Goal: Task Accomplishment & Management: Manage account settings

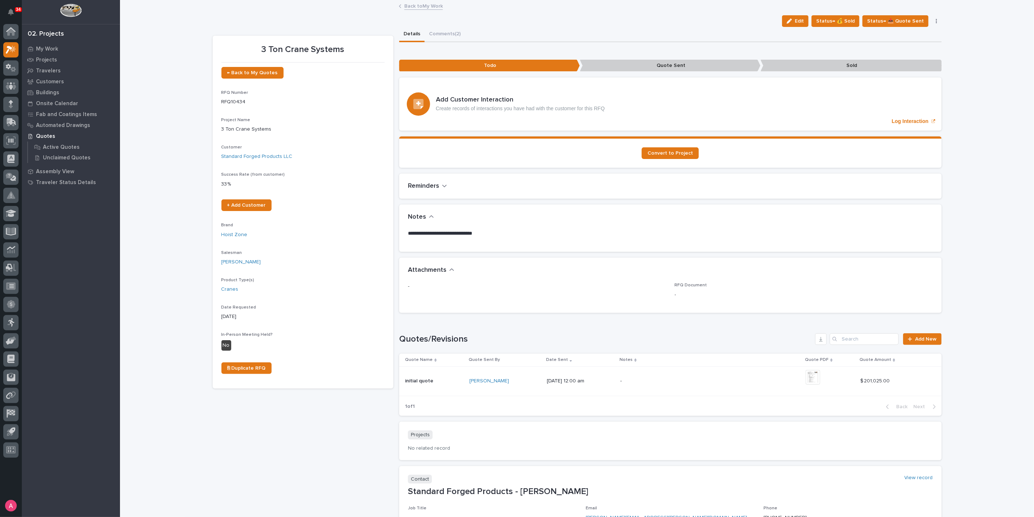
click at [426, 6] on link "Back to My Work" at bounding box center [423, 5] width 39 height 8
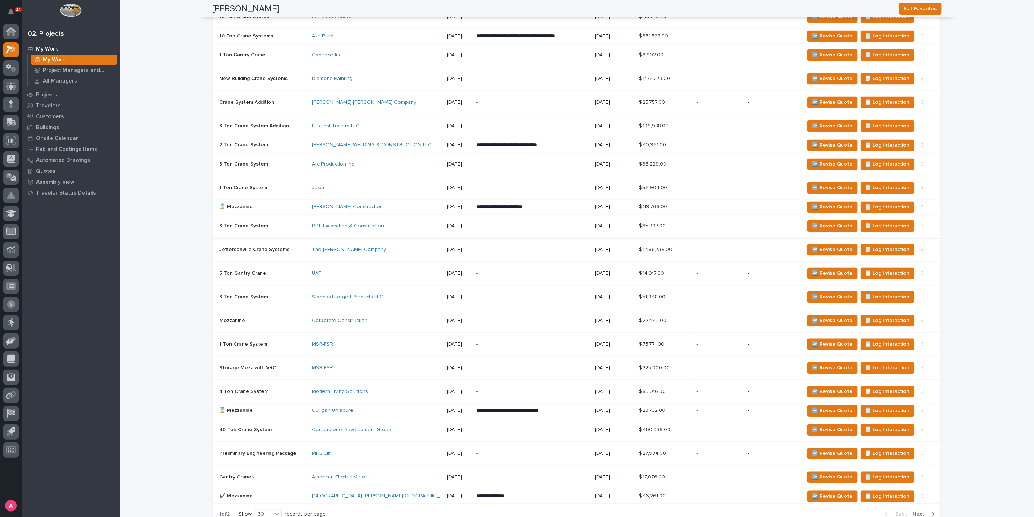
scroll to position [1252, 0]
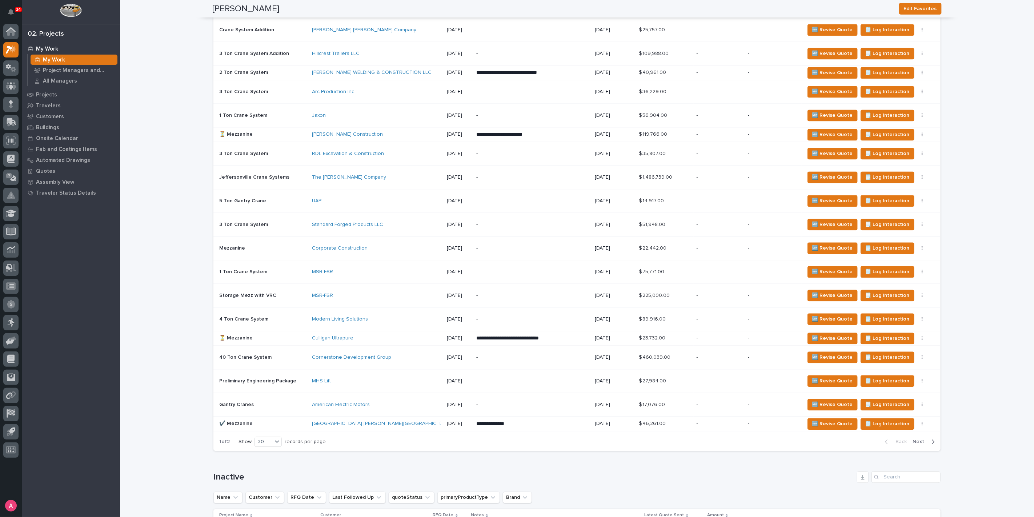
click at [408, 335] on div "Culligan Ultrapure" at bounding box center [375, 338] width 127 height 6
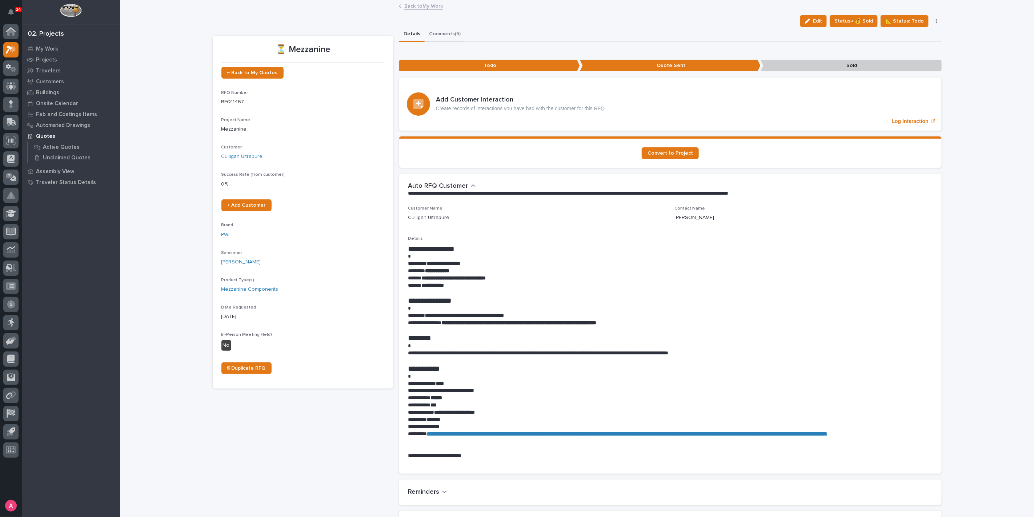
click at [453, 35] on button "Comments (5)" at bounding box center [445, 34] width 40 height 15
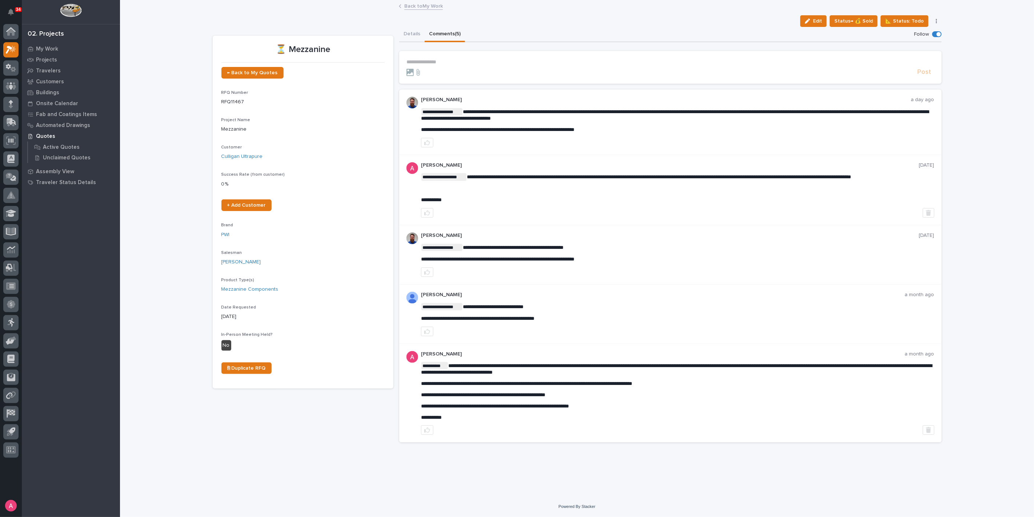
click at [462, 62] on p "**********" at bounding box center [670, 62] width 528 height 6
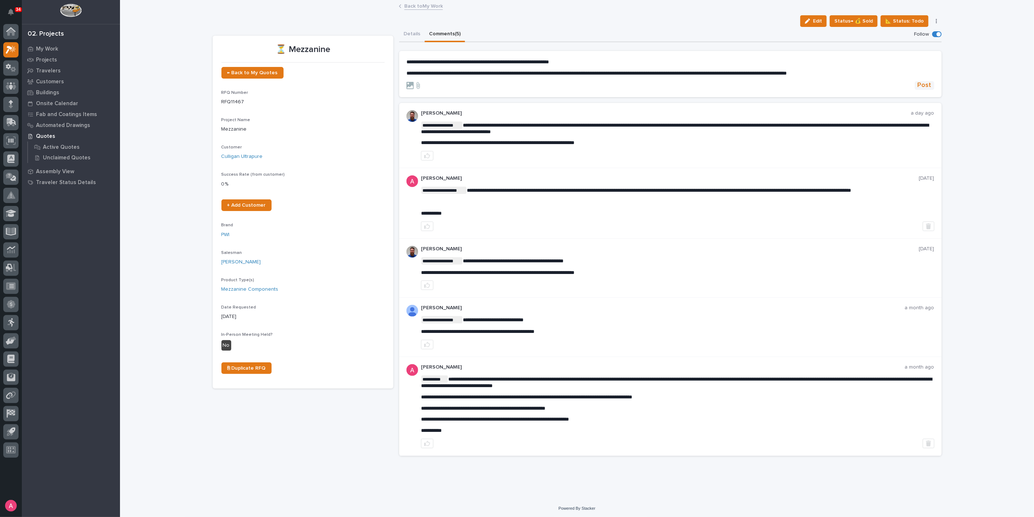
click at [922, 85] on span "Post" at bounding box center [925, 85] width 14 height 8
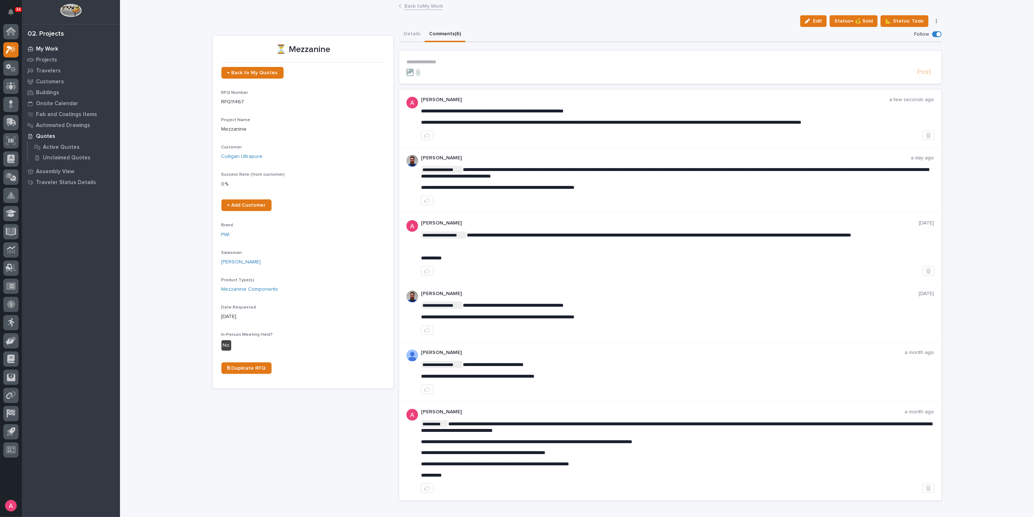
click at [61, 49] on div "My Work" at bounding box center [71, 49] width 95 height 10
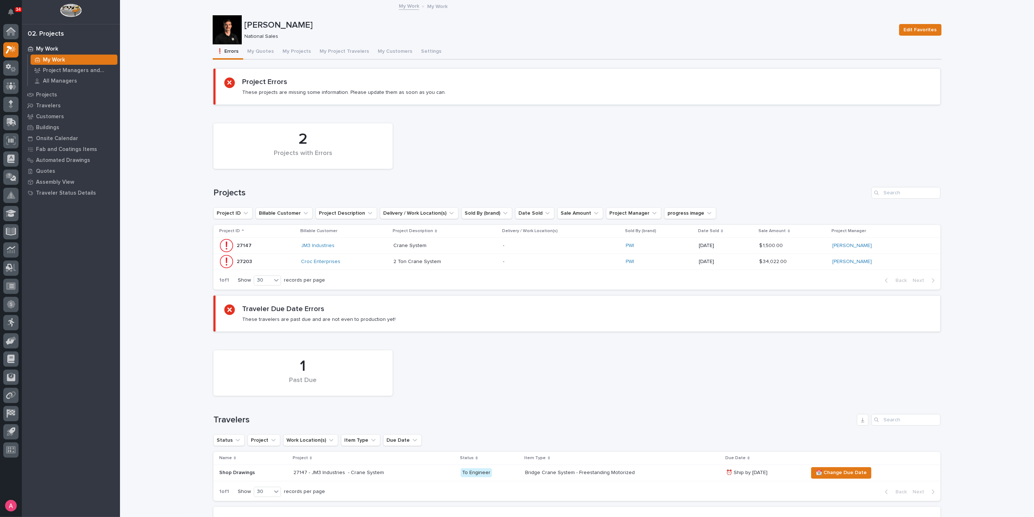
click at [366, 264] on div "Croc Enterprises" at bounding box center [344, 262] width 87 height 12
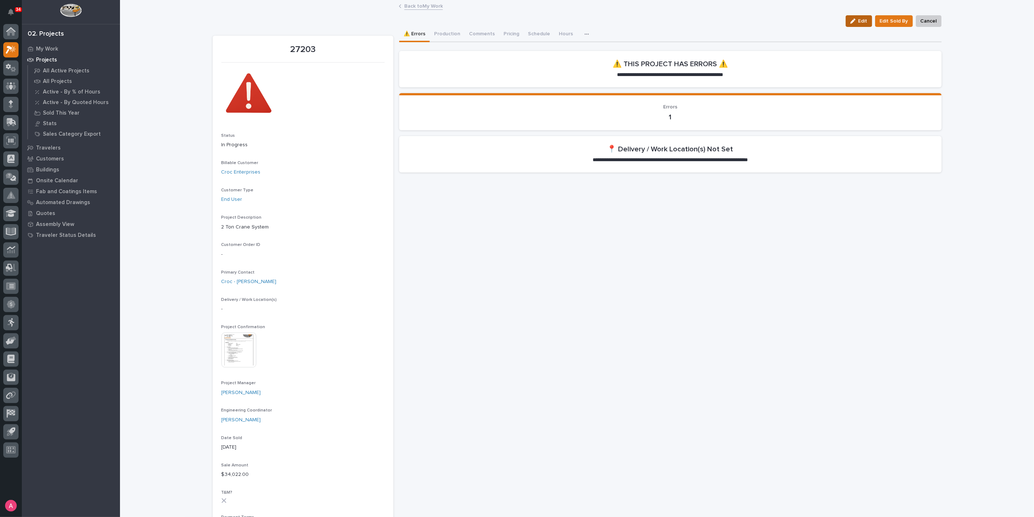
click at [856, 25] on button "Edit" at bounding box center [859, 21] width 27 height 12
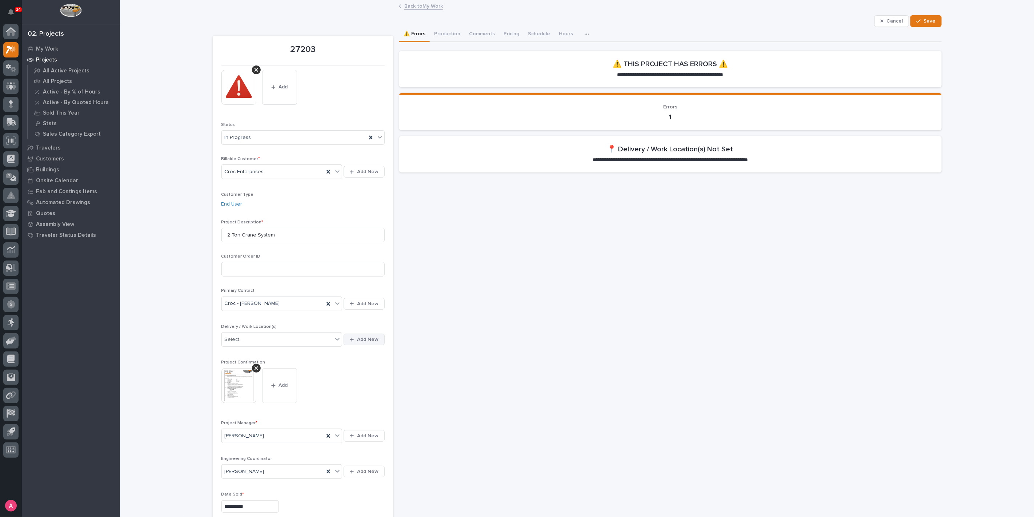
click at [361, 338] on span "Add New" at bounding box center [367, 339] width 21 height 7
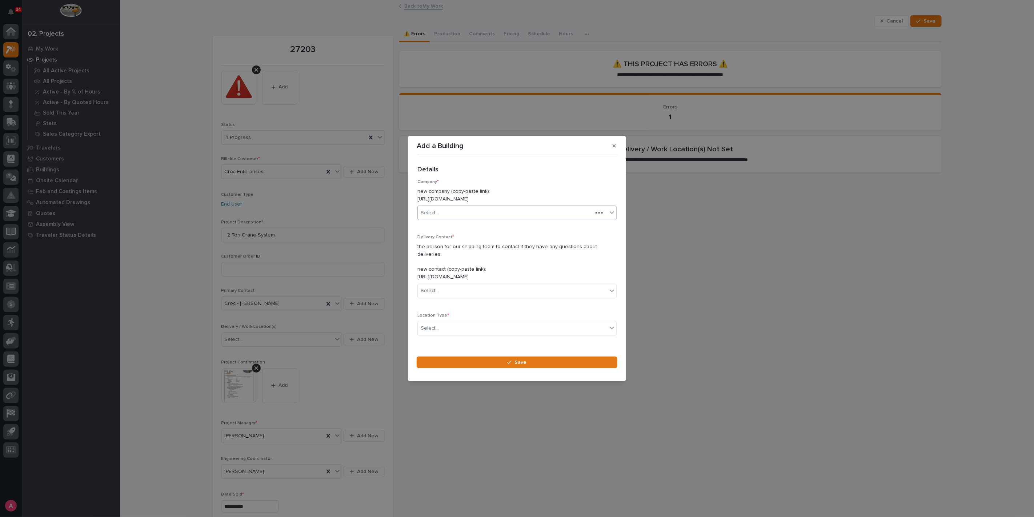
click at [467, 219] on div "Select..." at bounding box center [505, 213] width 175 height 12
type input "****"
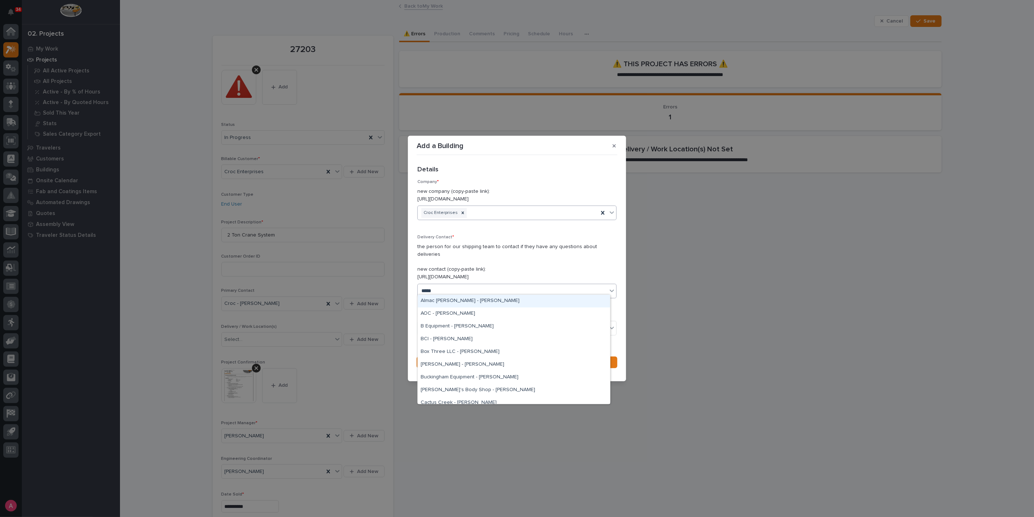
type input "******"
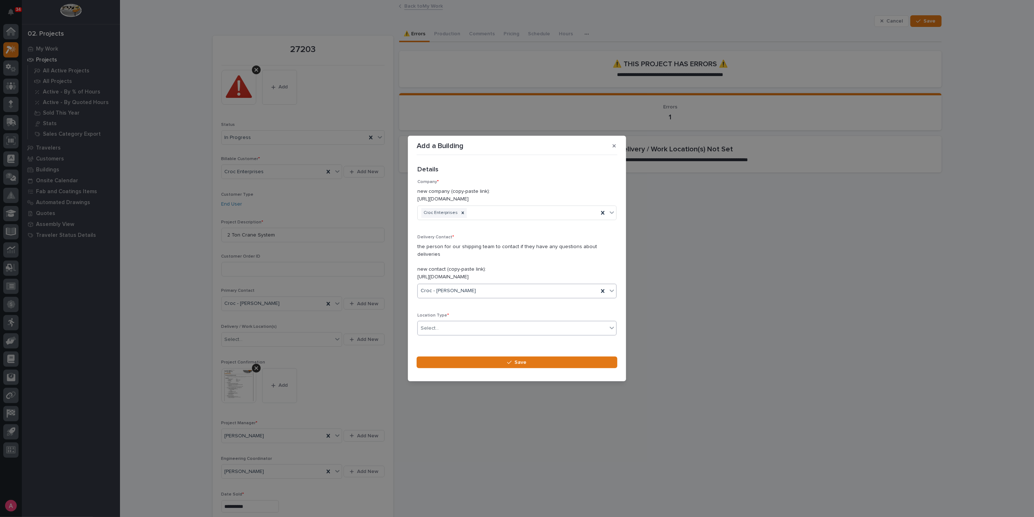
click at [452, 324] on div "Select..." at bounding box center [512, 328] width 189 height 12
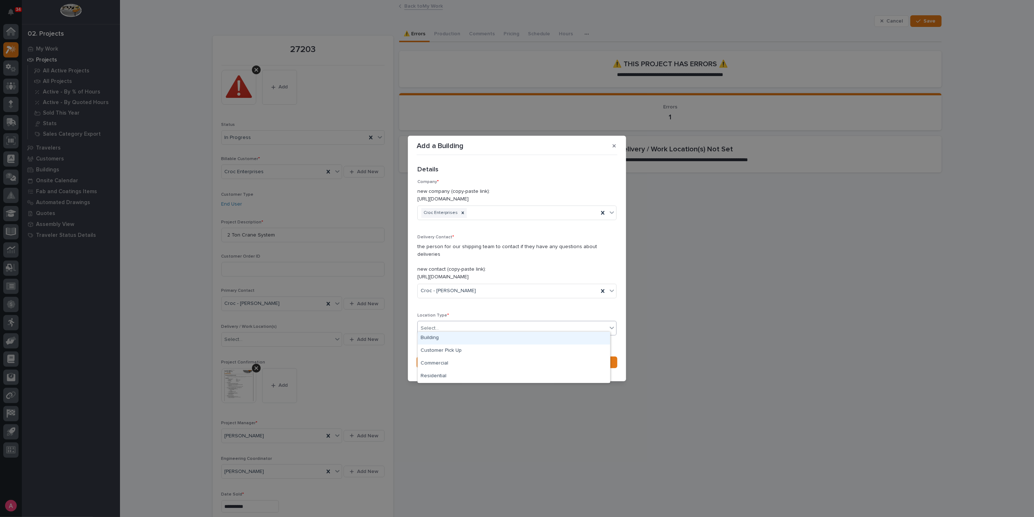
click at [453, 340] on div "Building" at bounding box center [514, 338] width 192 height 13
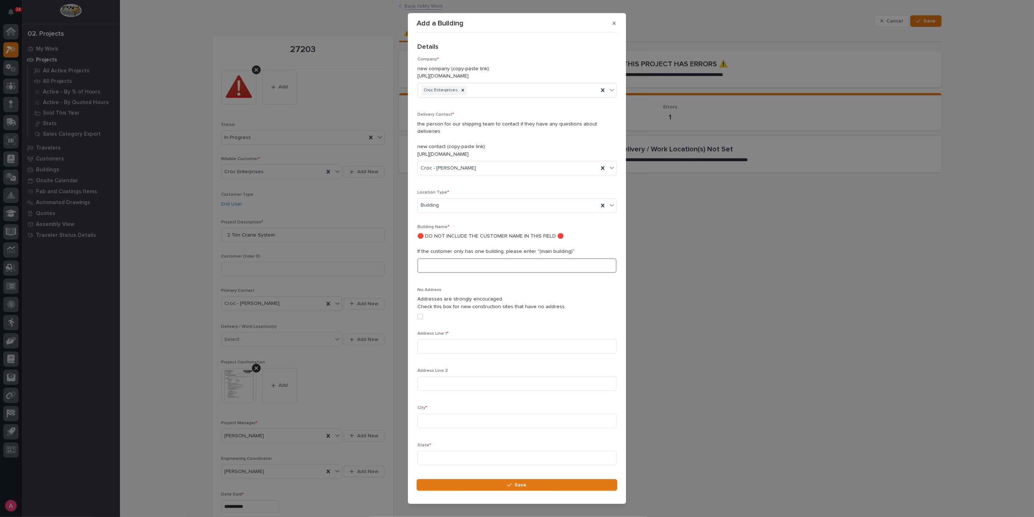
click at [462, 258] on input at bounding box center [516, 265] width 199 height 15
type input "[PERSON_NAME] Building"
click at [485, 339] on input at bounding box center [516, 346] width 199 height 15
click at [451, 340] on input at bounding box center [516, 346] width 199 height 15
paste input "[STREET_ADDRESS][PERSON_NAME]"
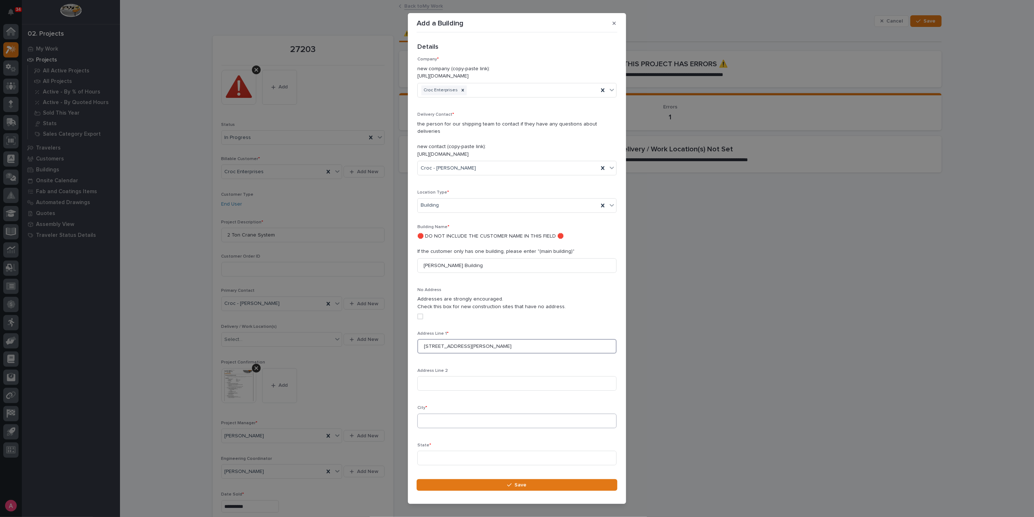
type input "[STREET_ADDRESS][PERSON_NAME]"
click at [469, 413] on input at bounding box center [516, 420] width 199 height 15
type input "[PERSON_NAME]"
type input "FL"
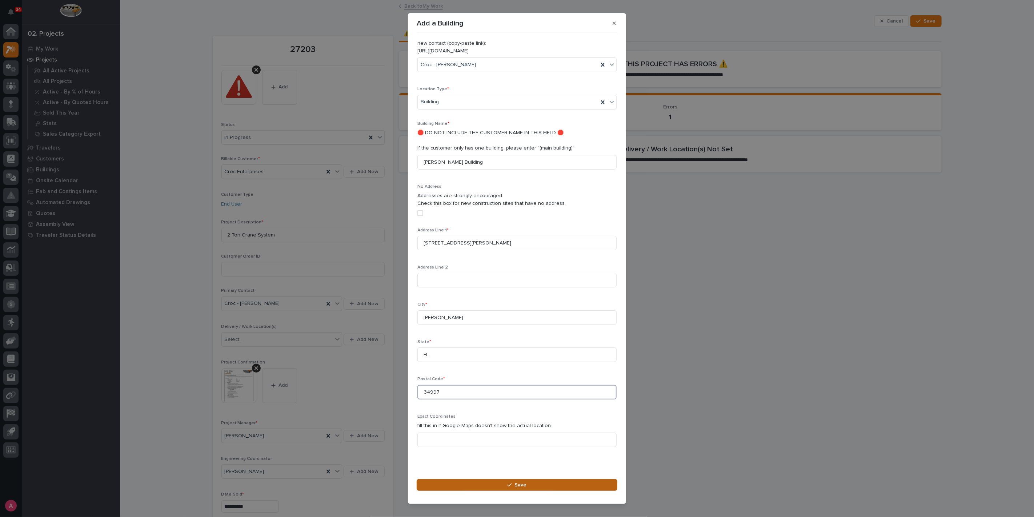
type input "34997"
click at [529, 481] on button "Save" at bounding box center [517, 485] width 201 height 12
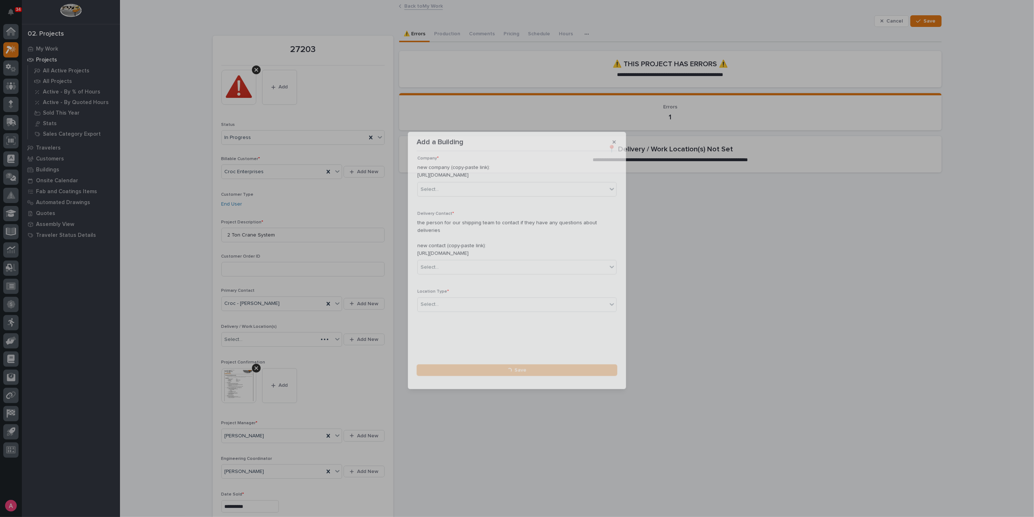
scroll to position [0, 0]
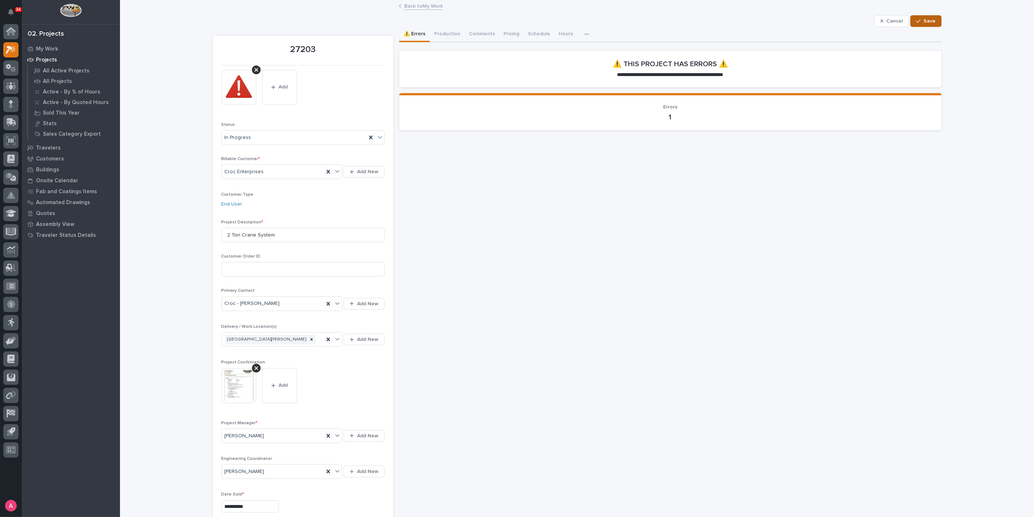
click at [931, 18] on span "Save" at bounding box center [930, 21] width 12 height 7
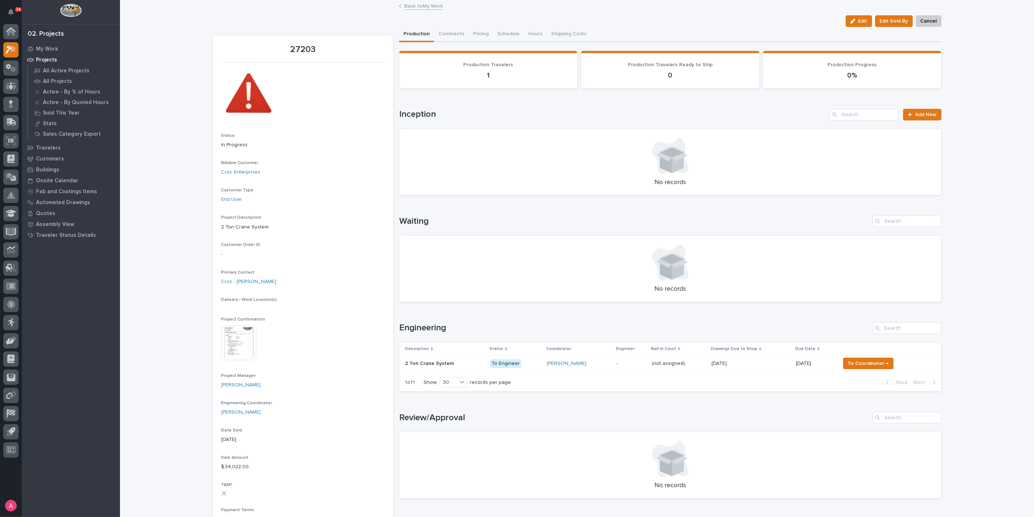
click at [409, 8] on link "Back to My Work" at bounding box center [423, 5] width 39 height 8
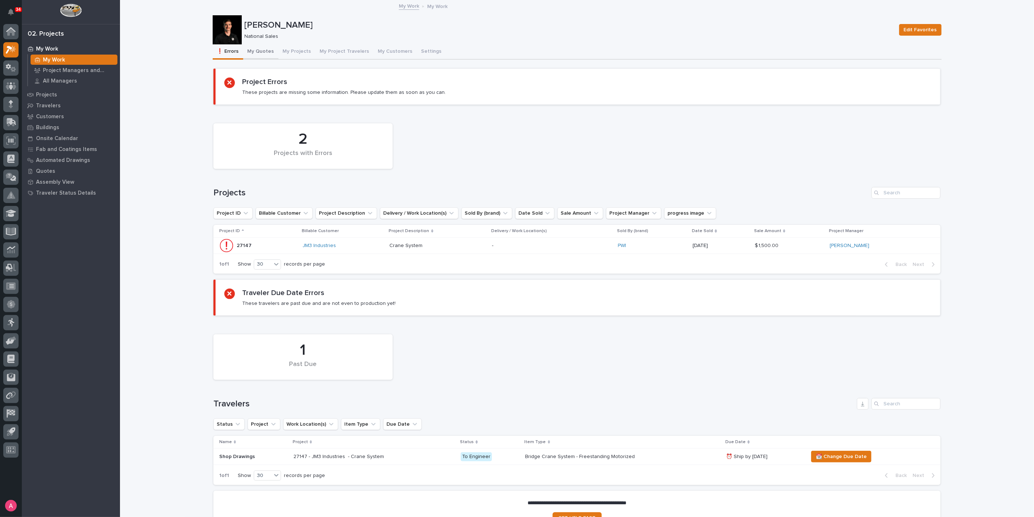
click at [249, 49] on button "My Quotes" at bounding box center [260, 51] width 35 height 15
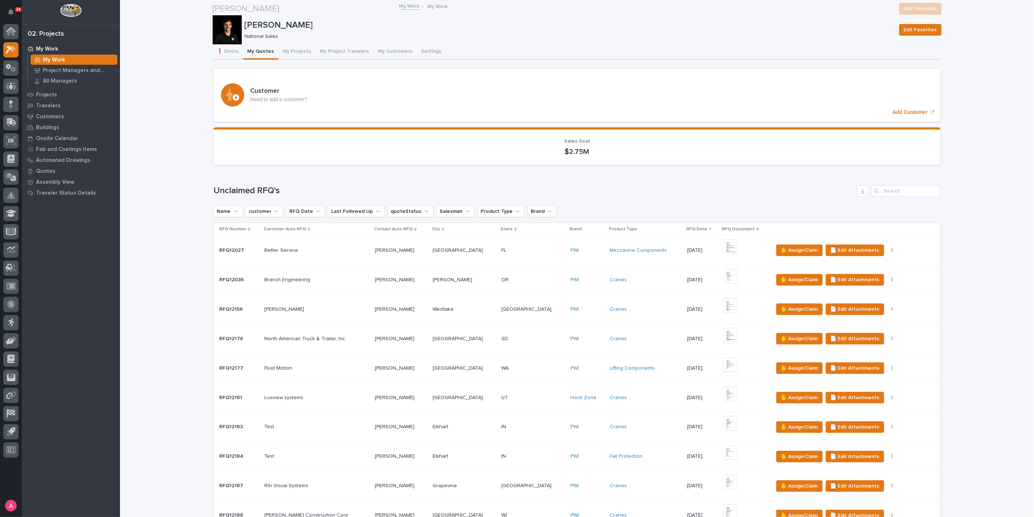
scroll to position [525, 0]
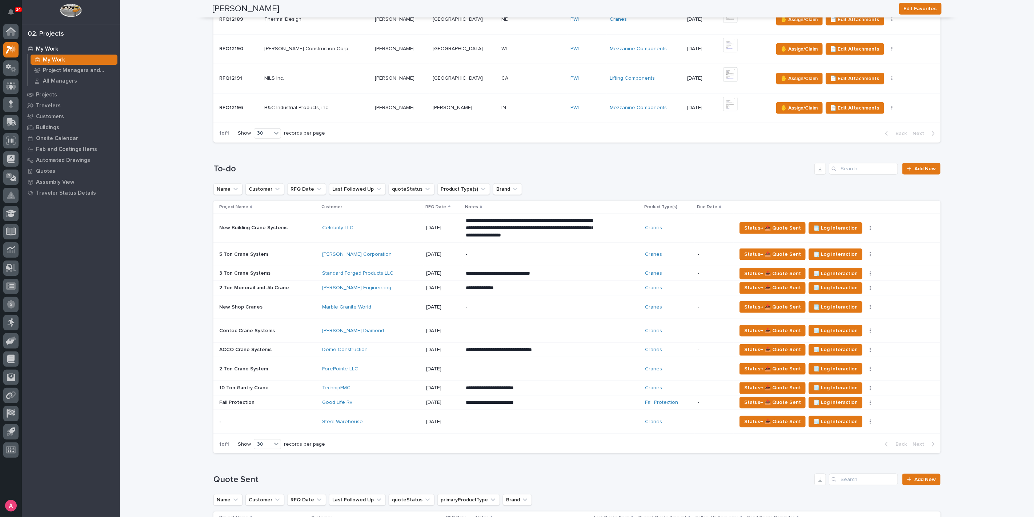
click at [380, 366] on div "ForePointe LLC" at bounding box center [372, 369] width 98 height 6
